Goal: Check status: Check status

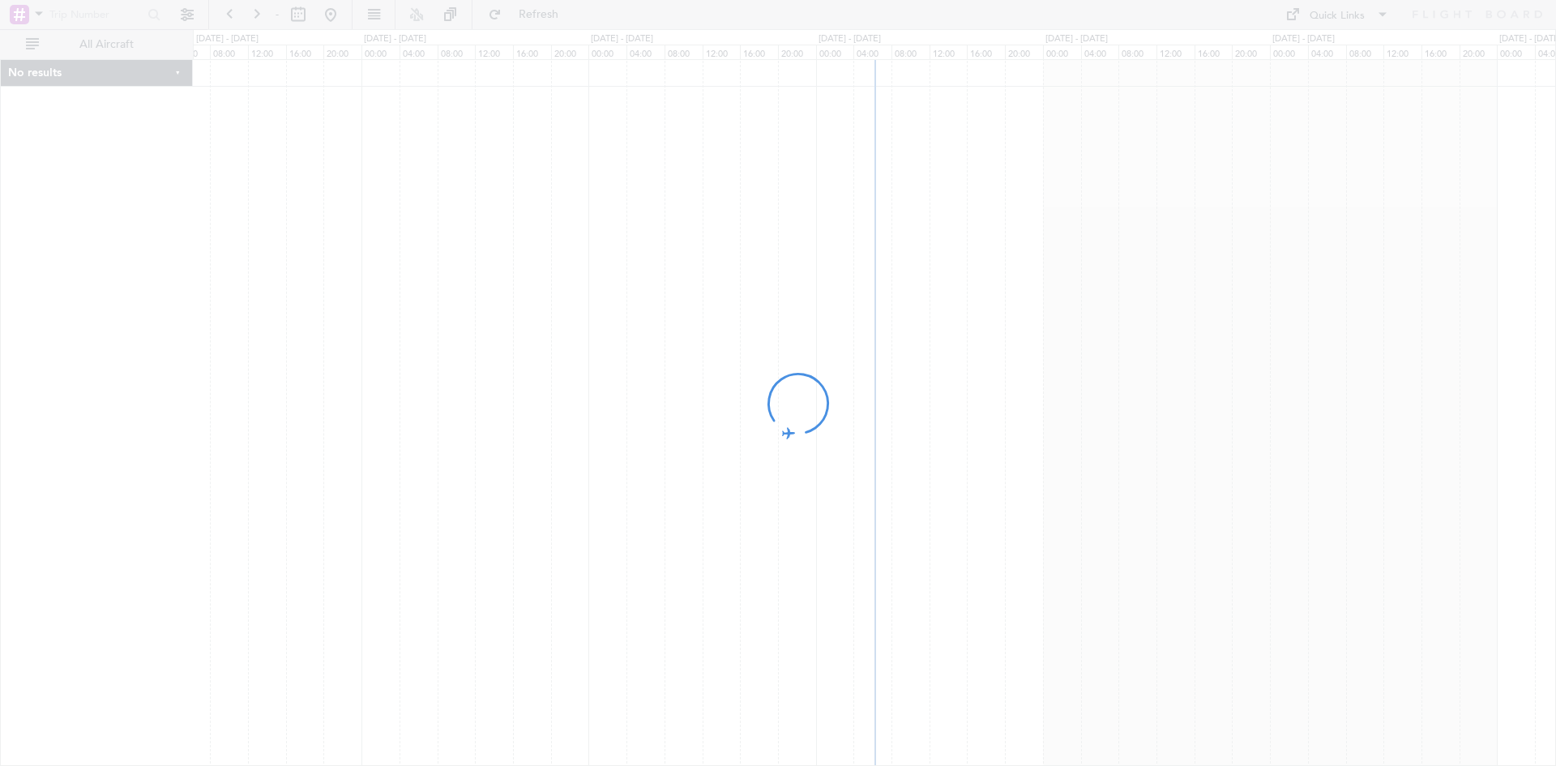
drag, startPoint x: 1062, startPoint y: 306, endPoint x: 874, endPoint y: 304, distance: 188.0
click at [874, 304] on div at bounding box center [778, 383] width 1556 height 766
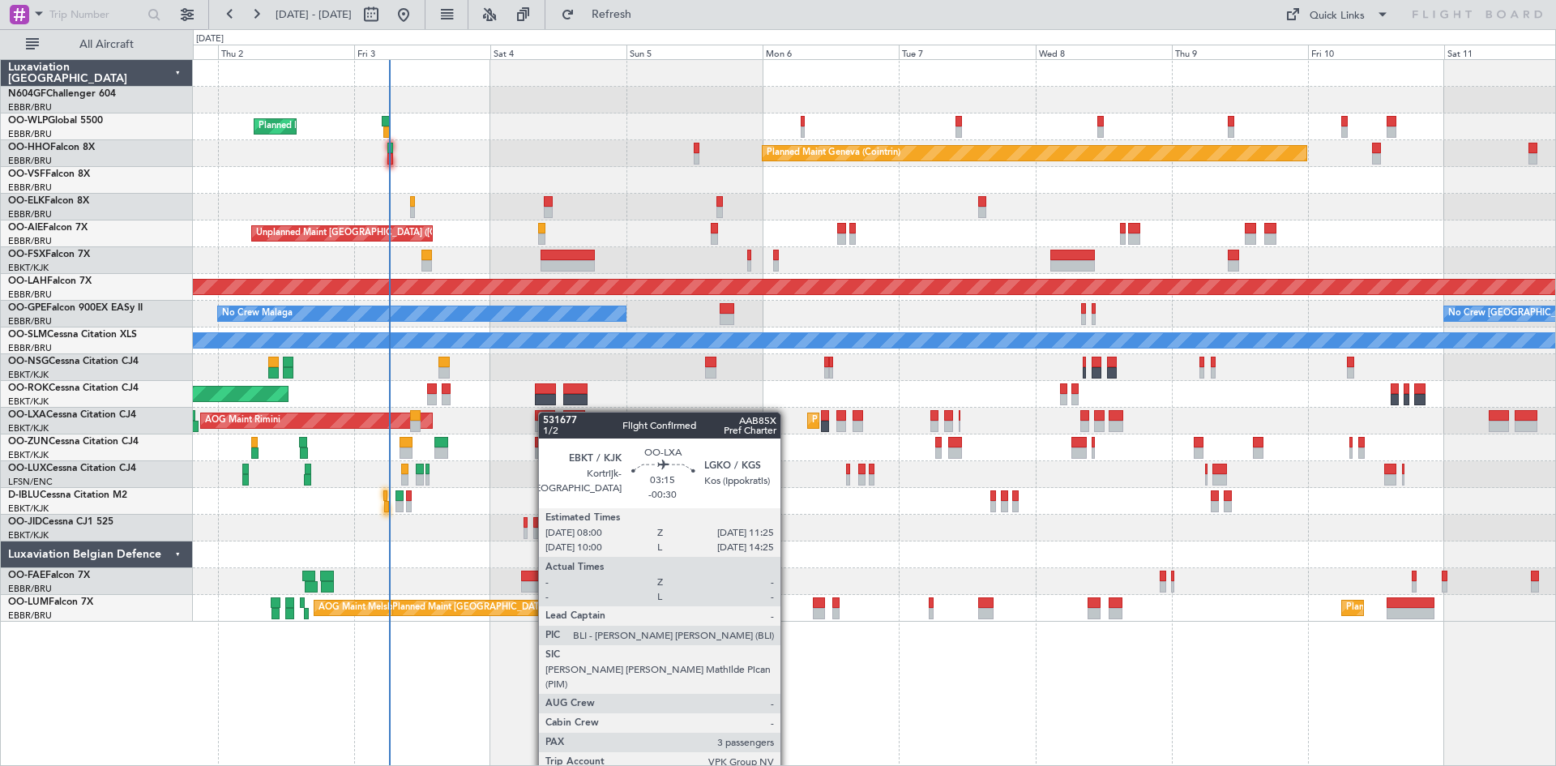
click at [545, 412] on div "Planned Maint Milan (Linate) Planned Maint Geneva ([GEOGRAPHIC_DATA]) Planned M…" at bounding box center [874, 341] width 1362 height 562
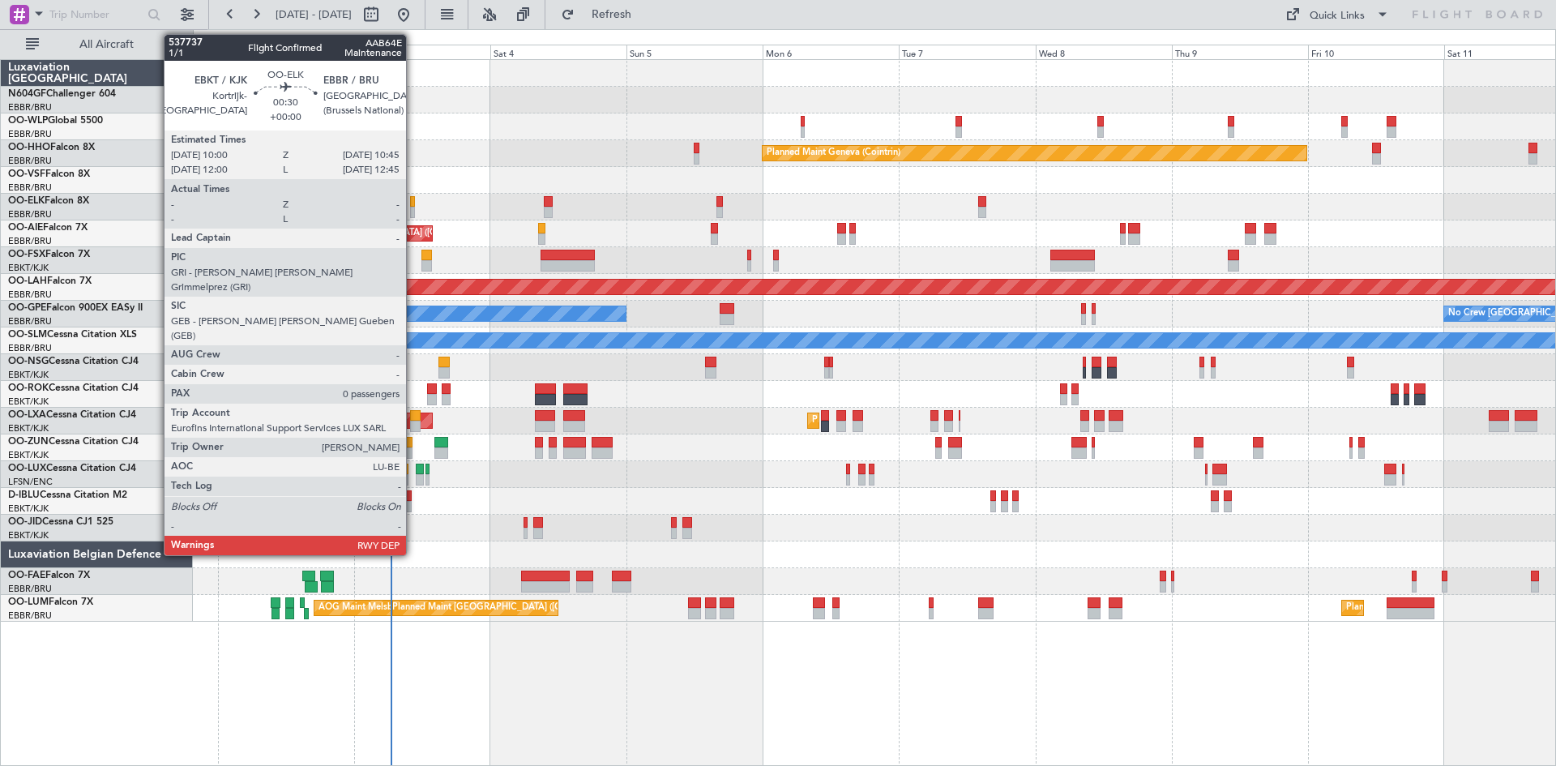
click at [413, 207] on div at bounding box center [412, 212] width 5 height 11
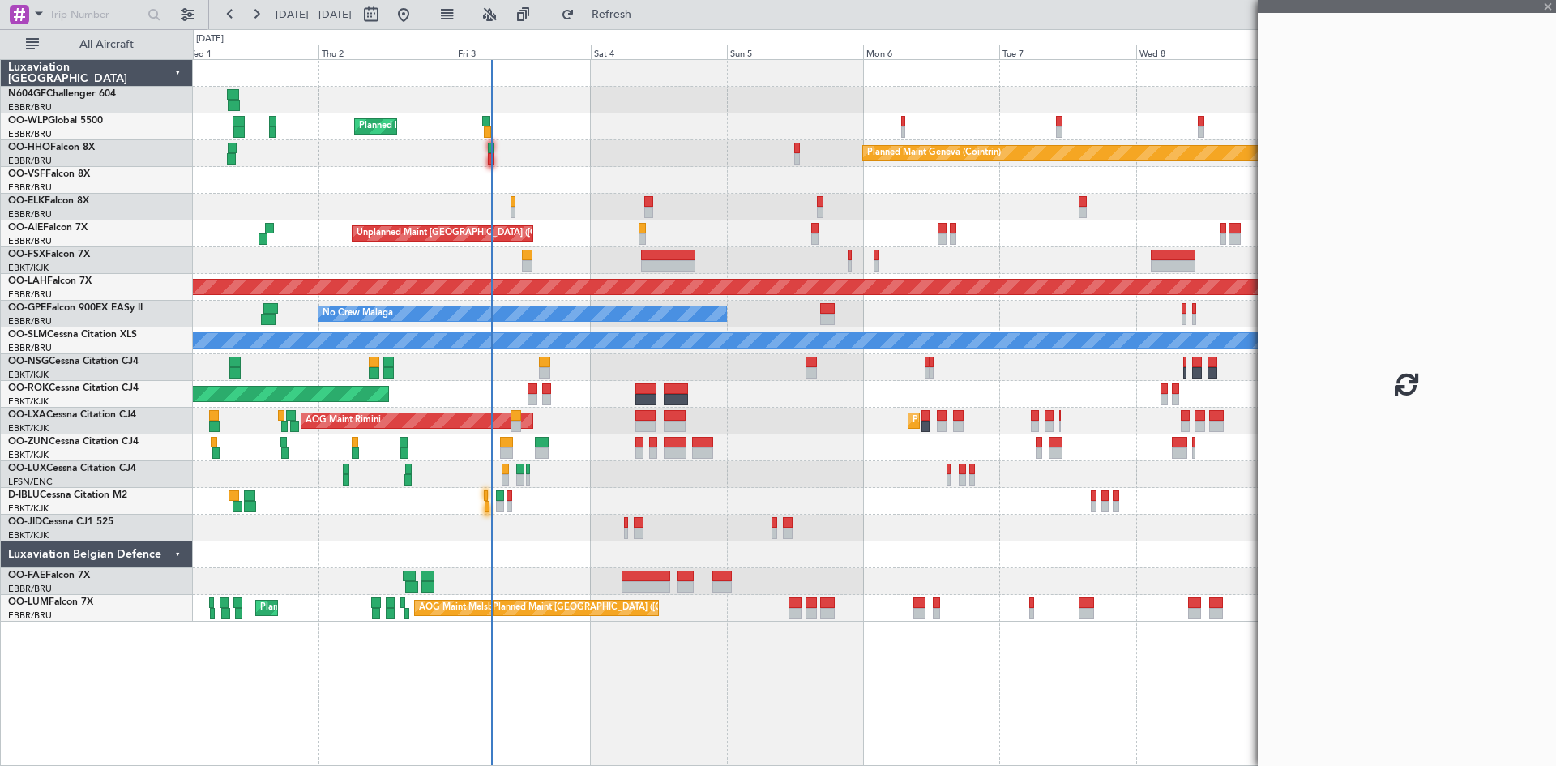
click at [550, 247] on div "Planned Maint Milan (Linate) Planned Maint Geneva ([GEOGRAPHIC_DATA]) Planned M…" at bounding box center [874, 341] width 1362 height 562
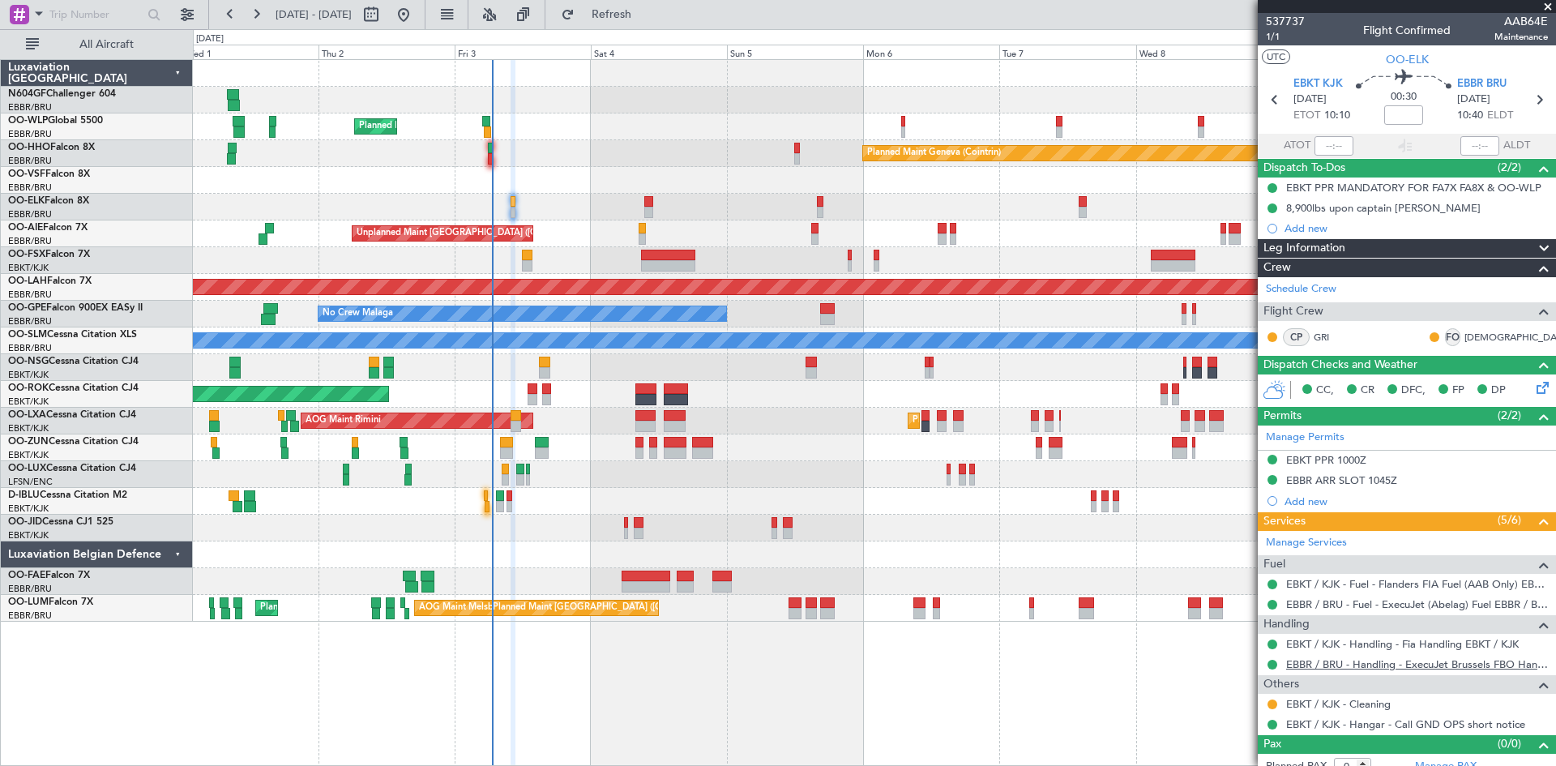
scroll to position [14, 0]
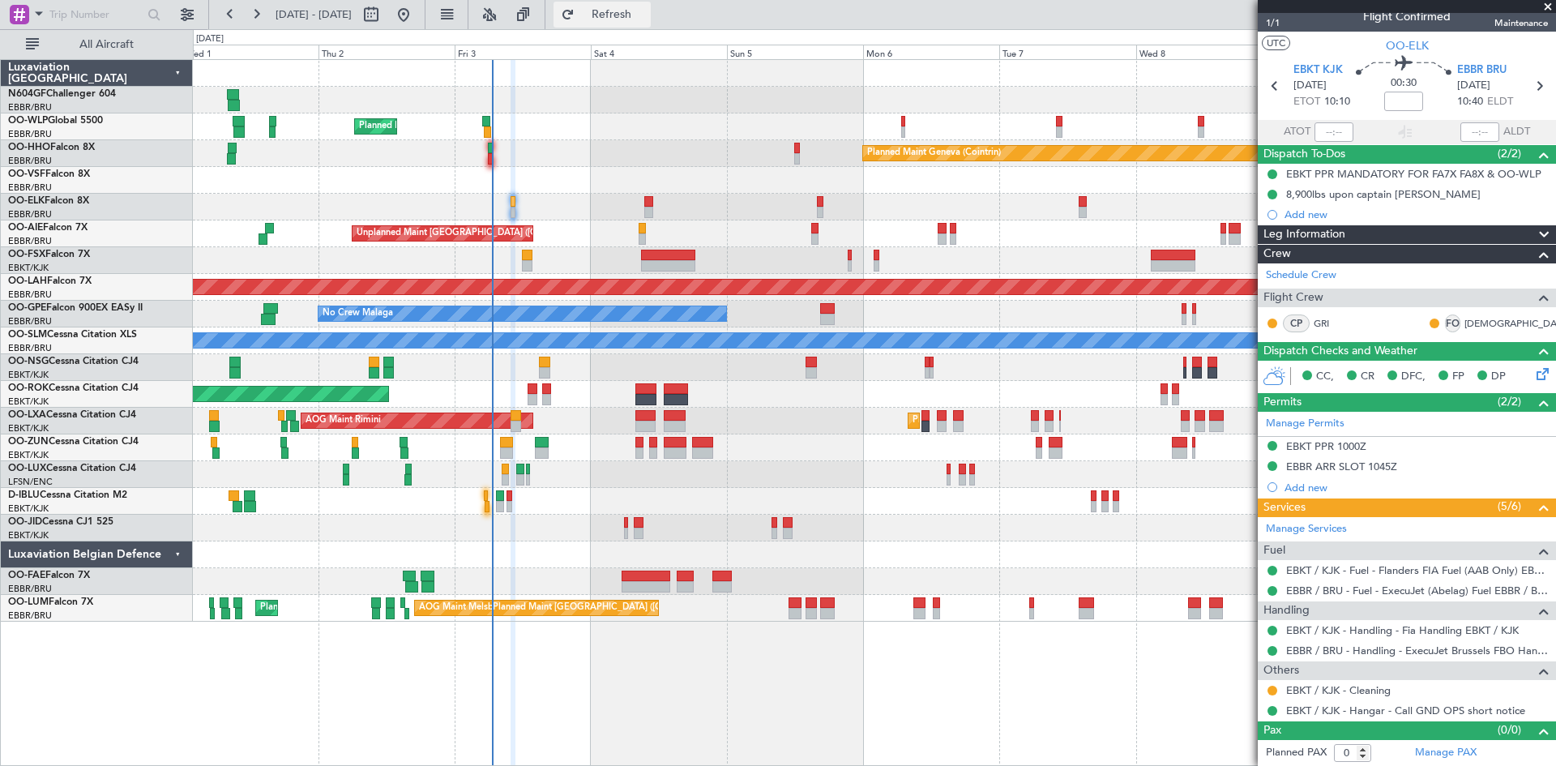
click at [648, 6] on button "Refresh" at bounding box center [602, 15] width 97 height 26
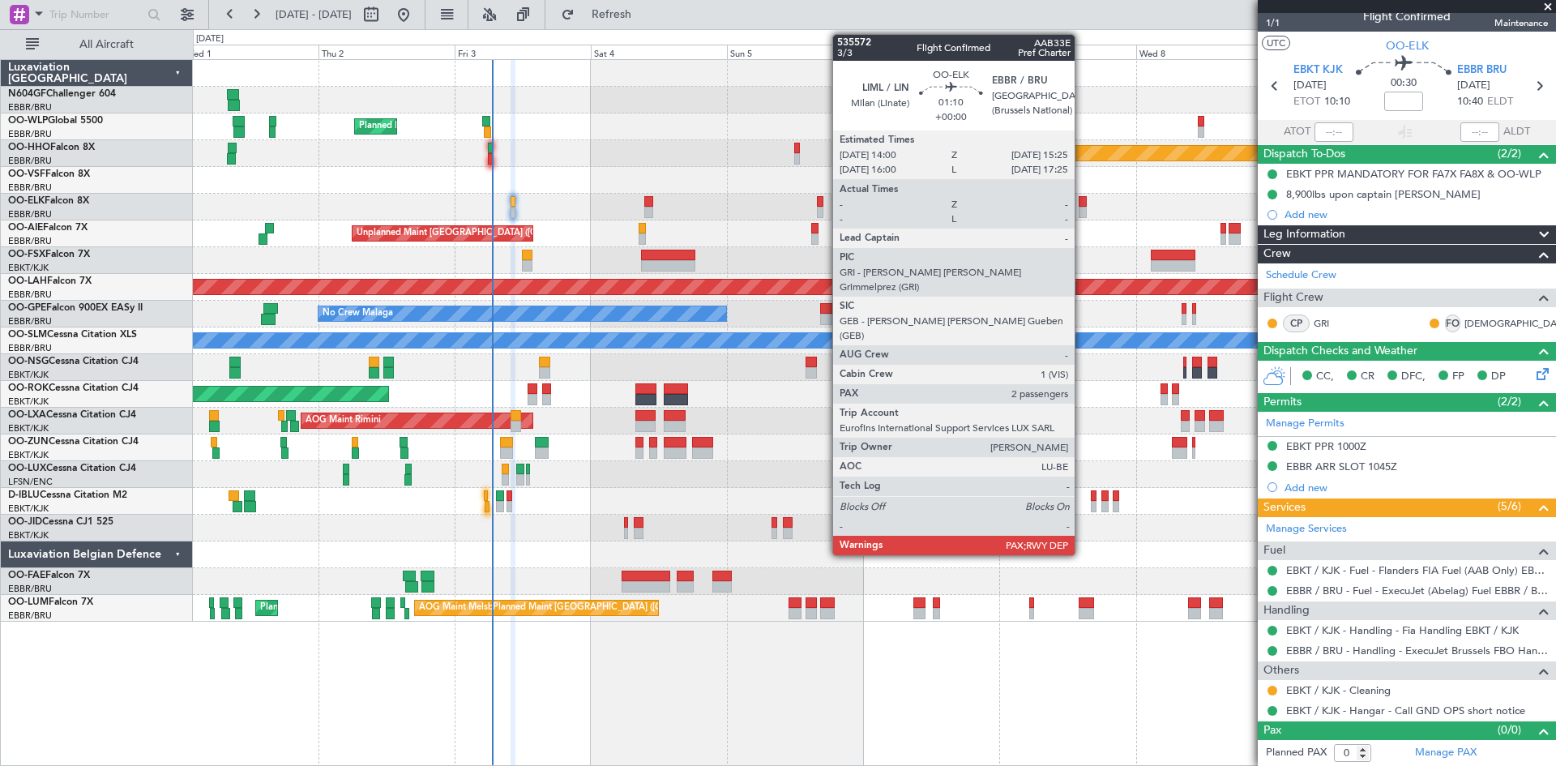
click at [1082, 213] on div at bounding box center [1083, 212] width 8 height 11
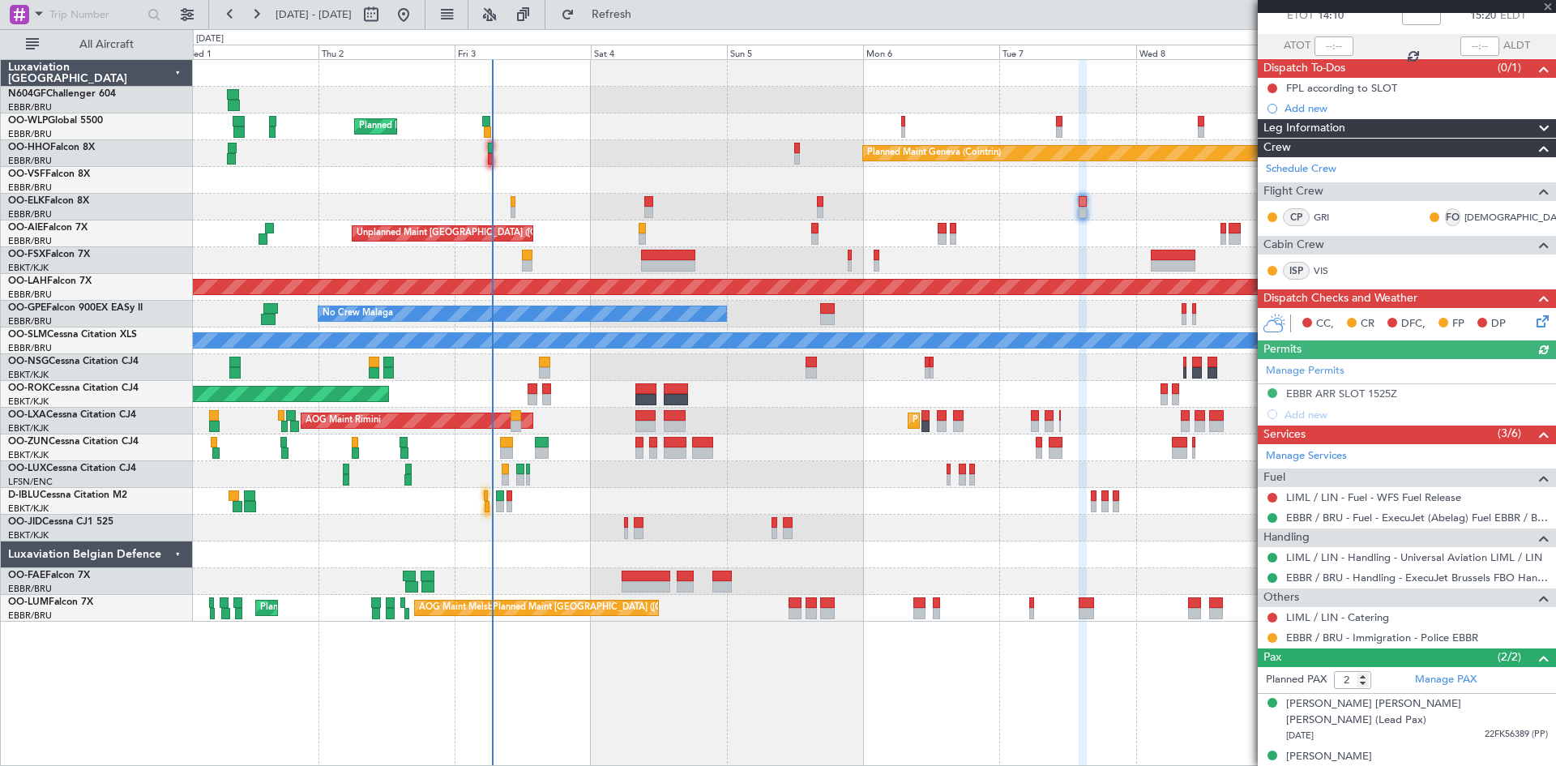
scroll to position [0, 0]
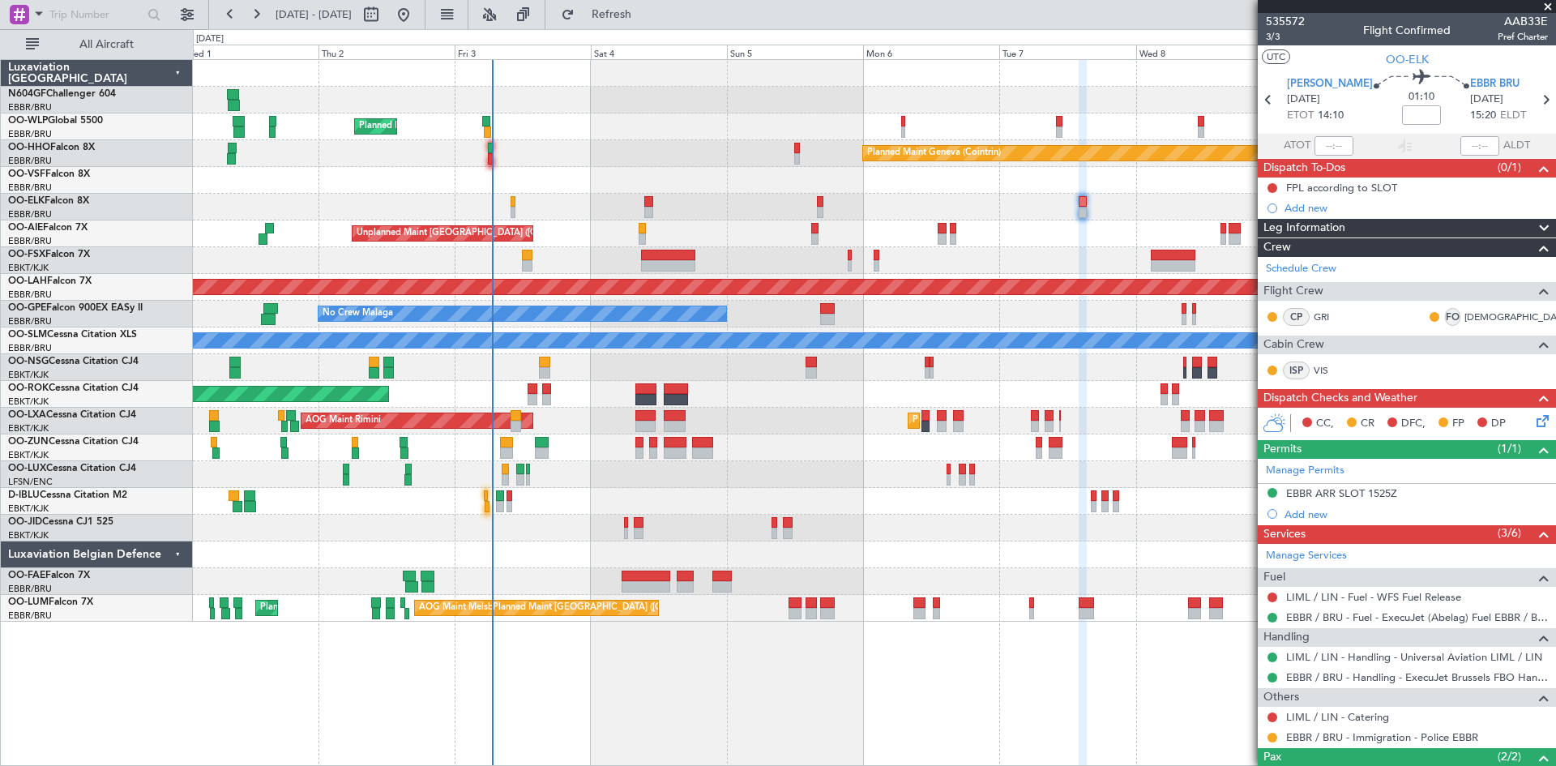
click at [512, 218] on div "Planned Maint Kortrijk-[GEOGRAPHIC_DATA]" at bounding box center [874, 207] width 1362 height 27
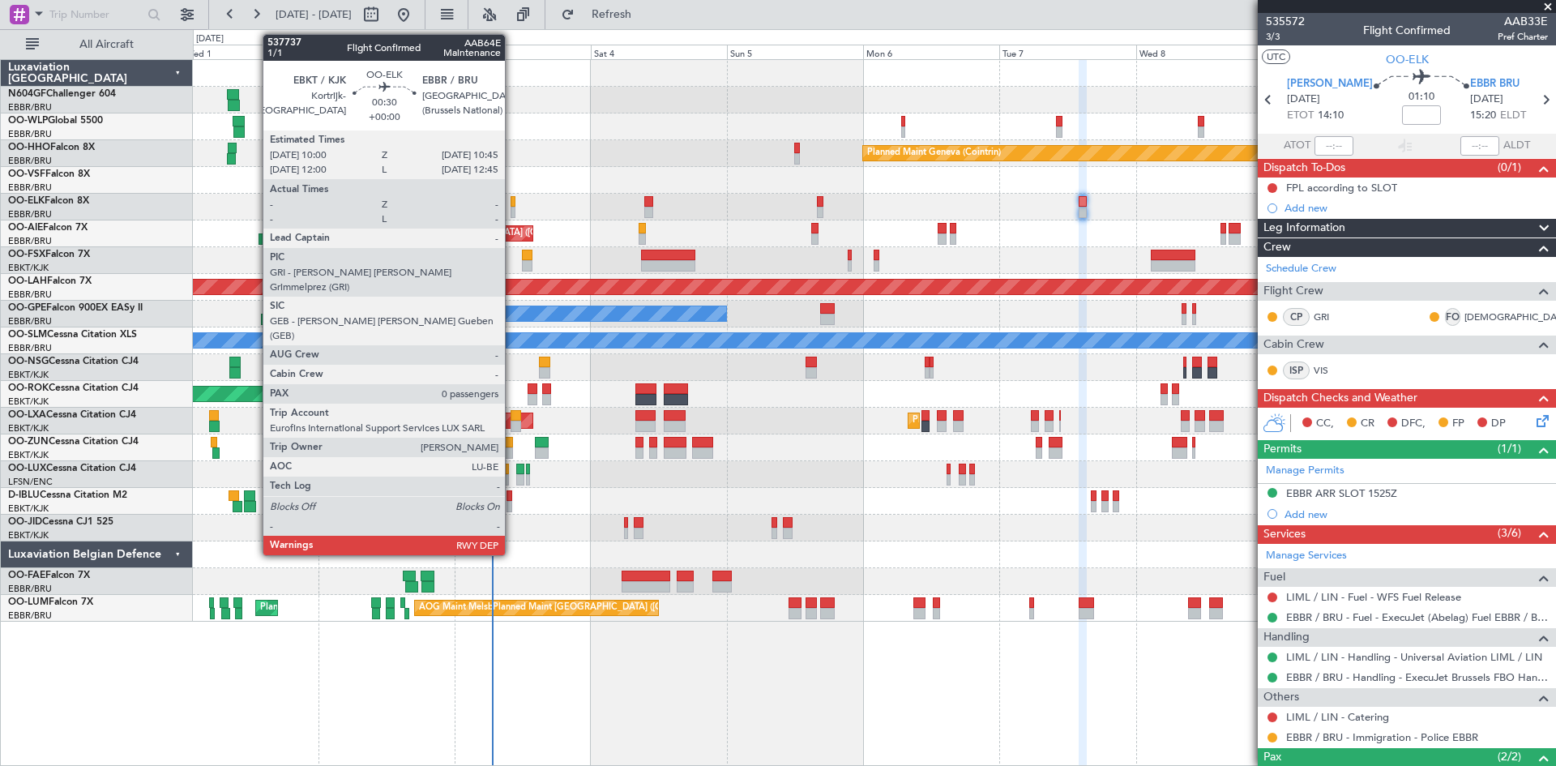
click at [512, 210] on div at bounding box center [513, 212] width 5 height 11
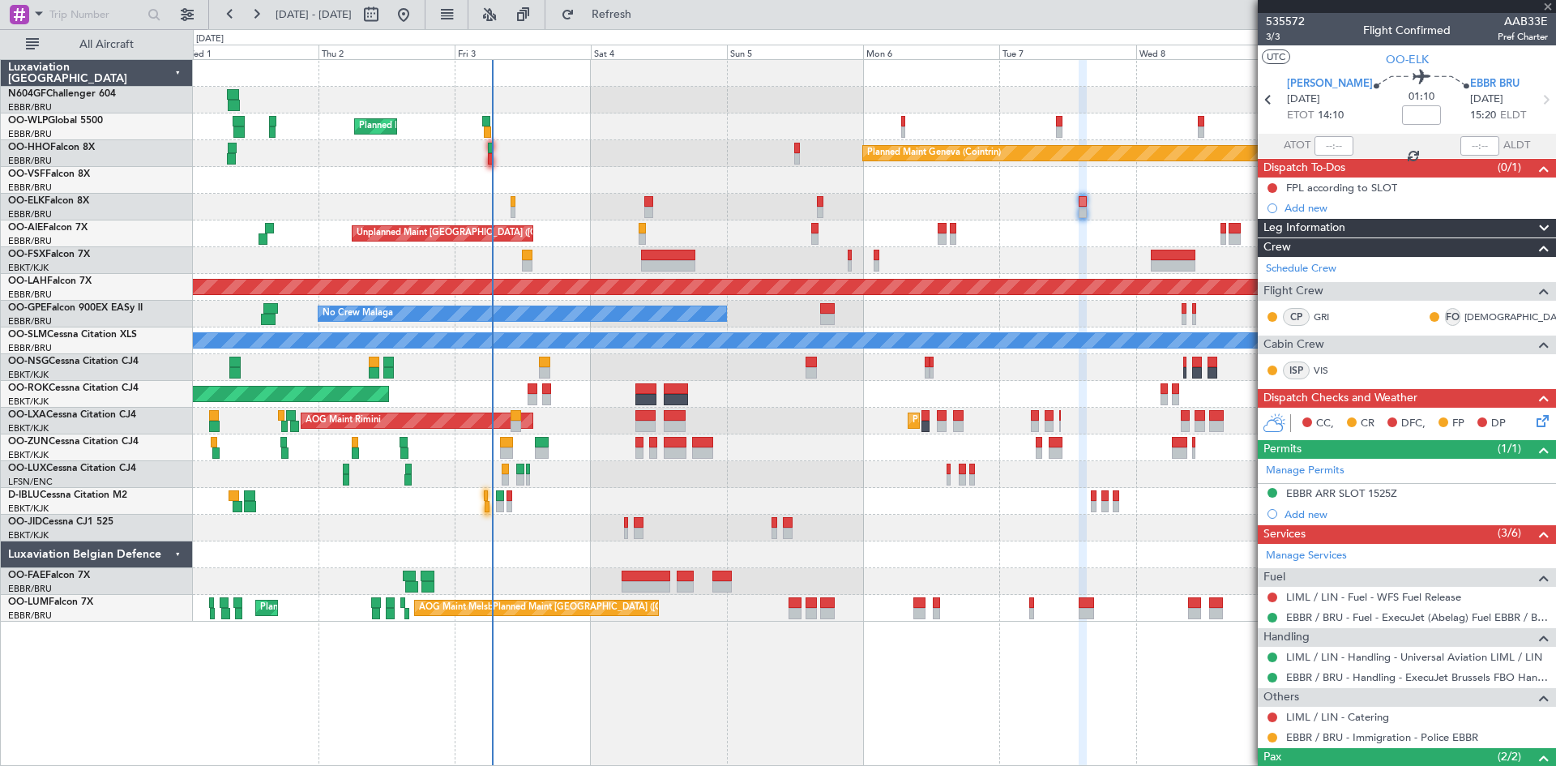
type input "0"
